Goal: Information Seeking & Learning: Learn about a topic

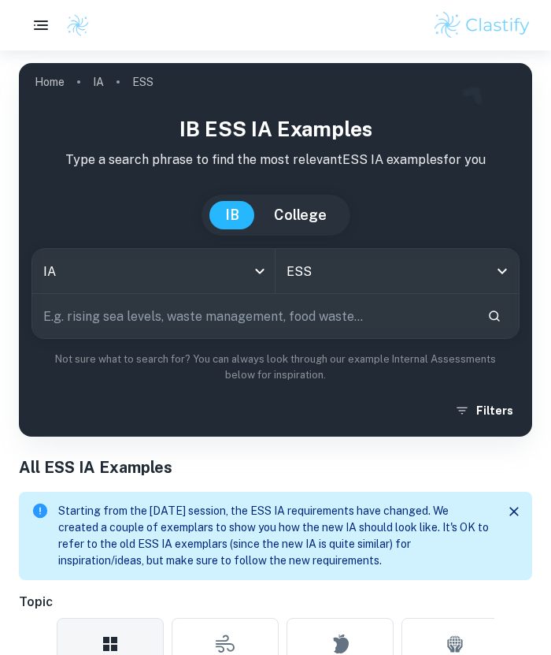
scroll to position [347, 0]
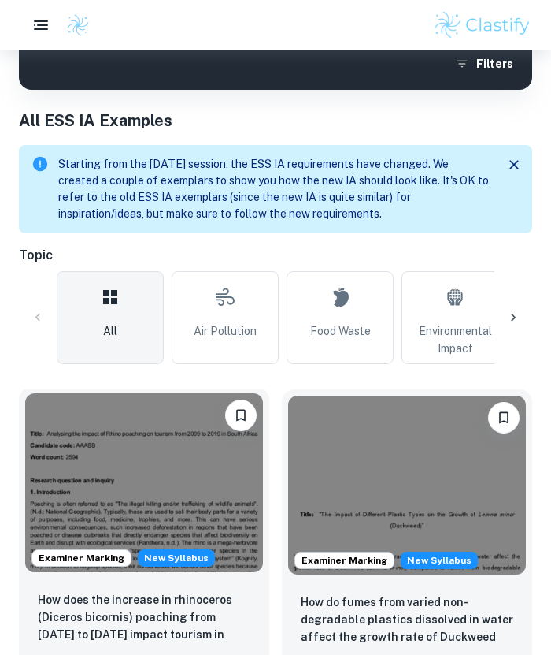
click at [172, 485] on img at bounding box center [144, 482] width 238 height 179
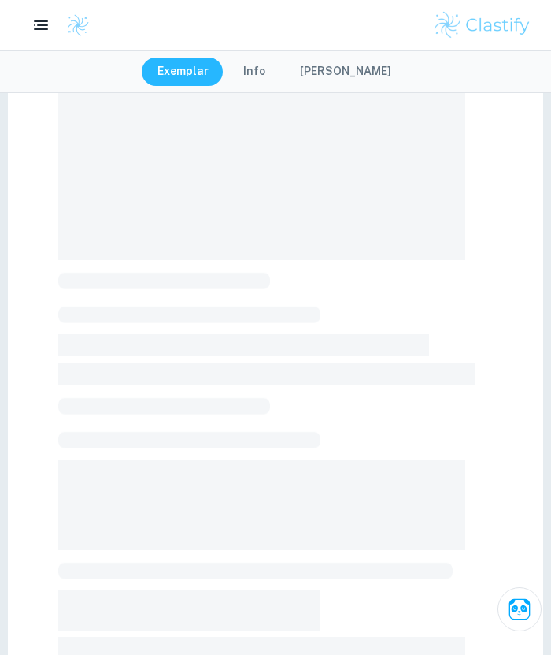
scroll to position [211, 0]
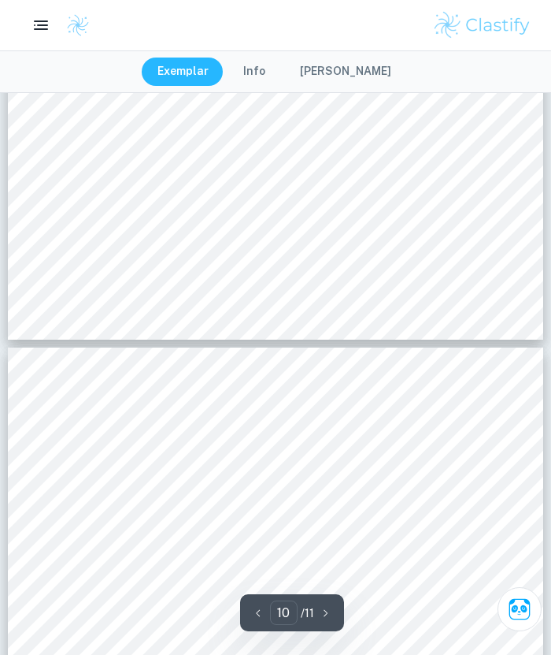
type input "11"
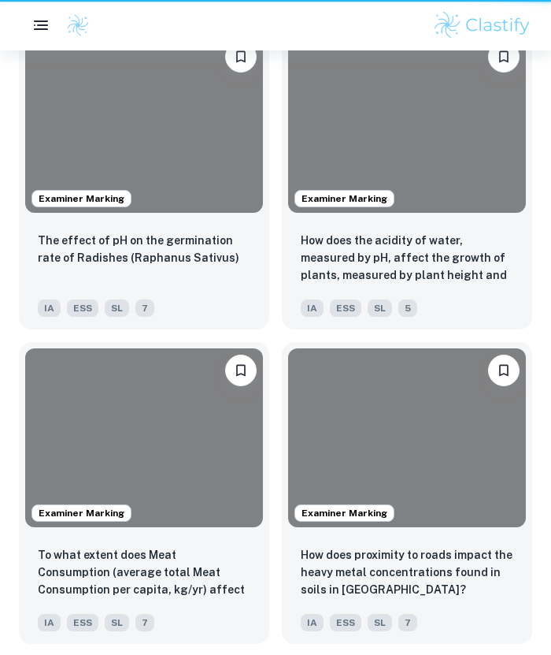
scroll to position [343, 0]
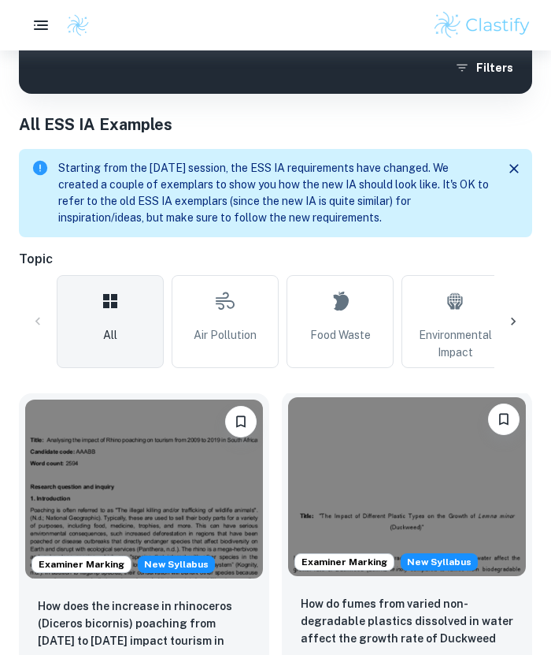
click at [366, 525] on img at bounding box center [407, 486] width 238 height 179
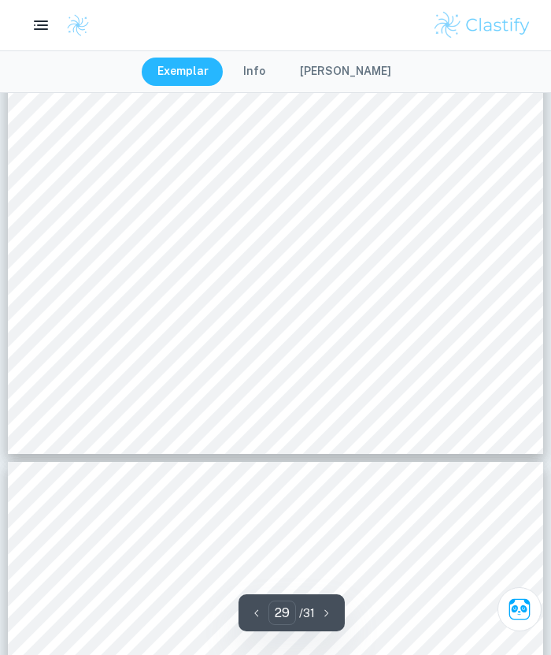
type input "30"
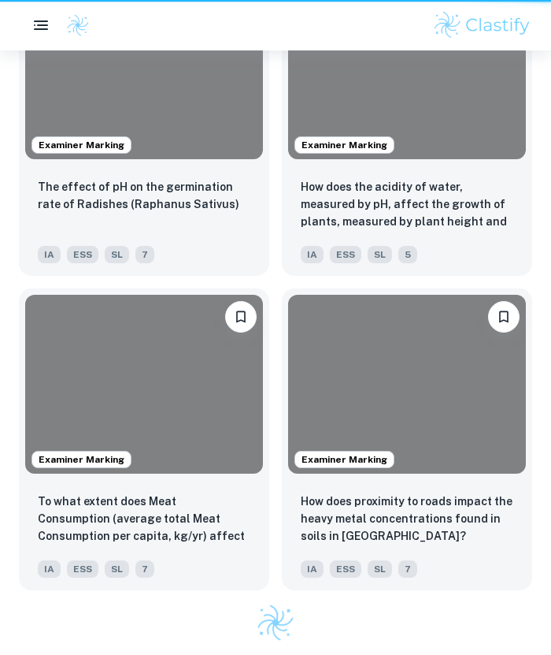
scroll to position [343, 0]
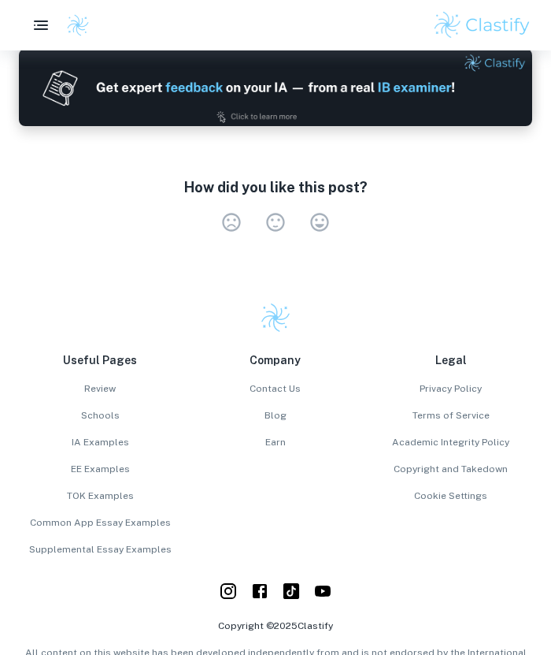
scroll to position [5318, 0]
